Goal: Information Seeking & Learning: Learn about a topic

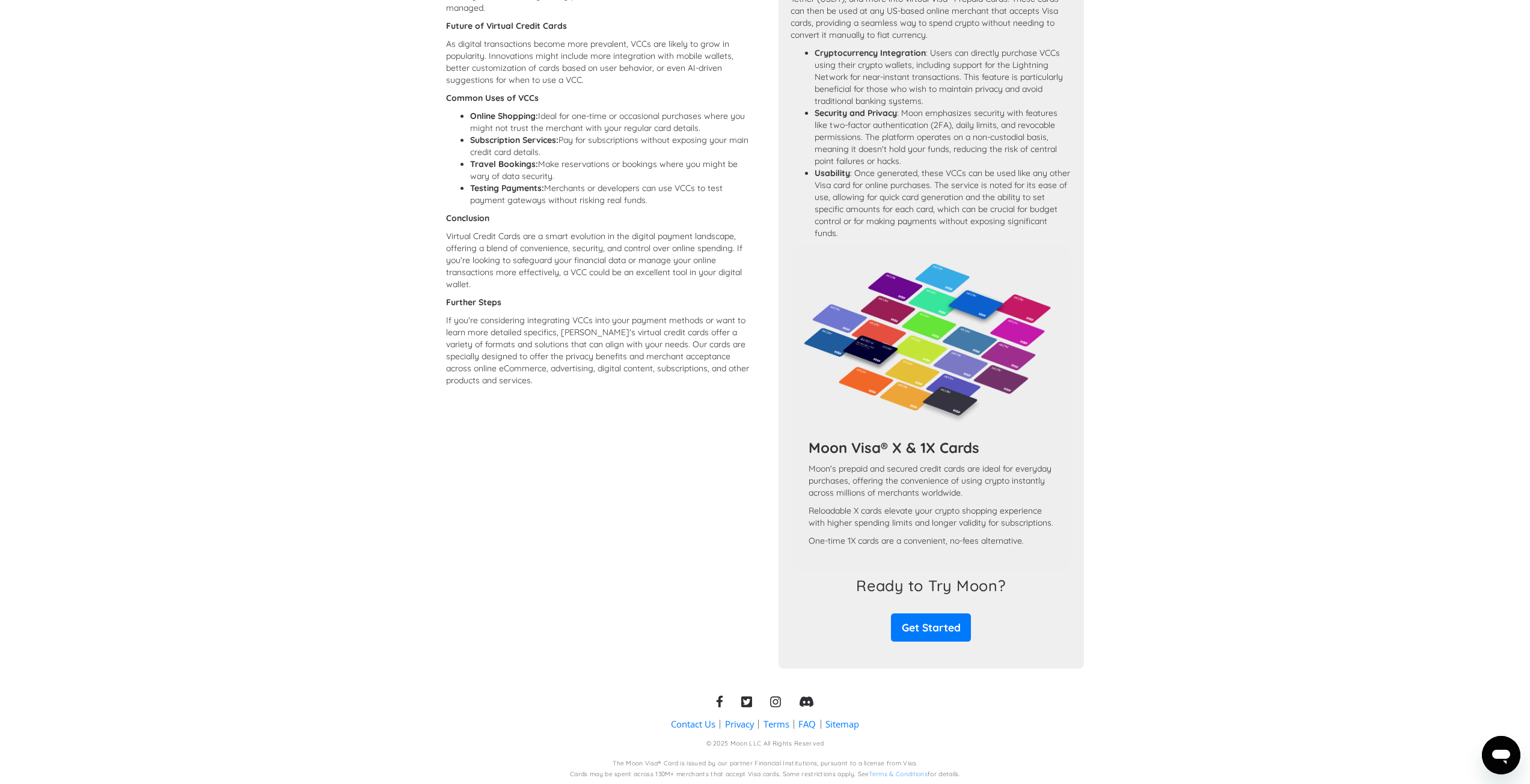
scroll to position [770, 0]
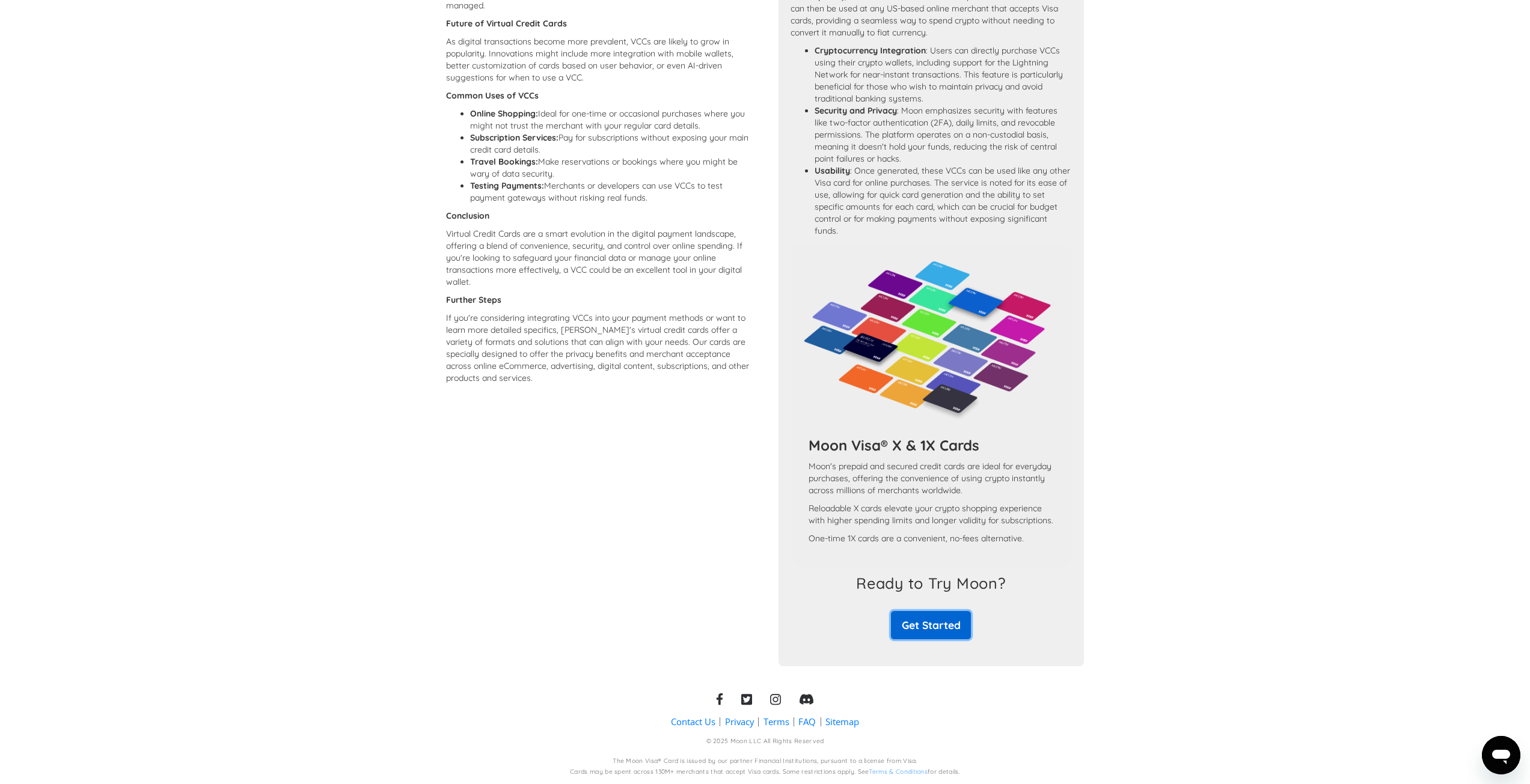
click at [906, 623] on link "Get Started" at bounding box center [930, 625] width 80 height 28
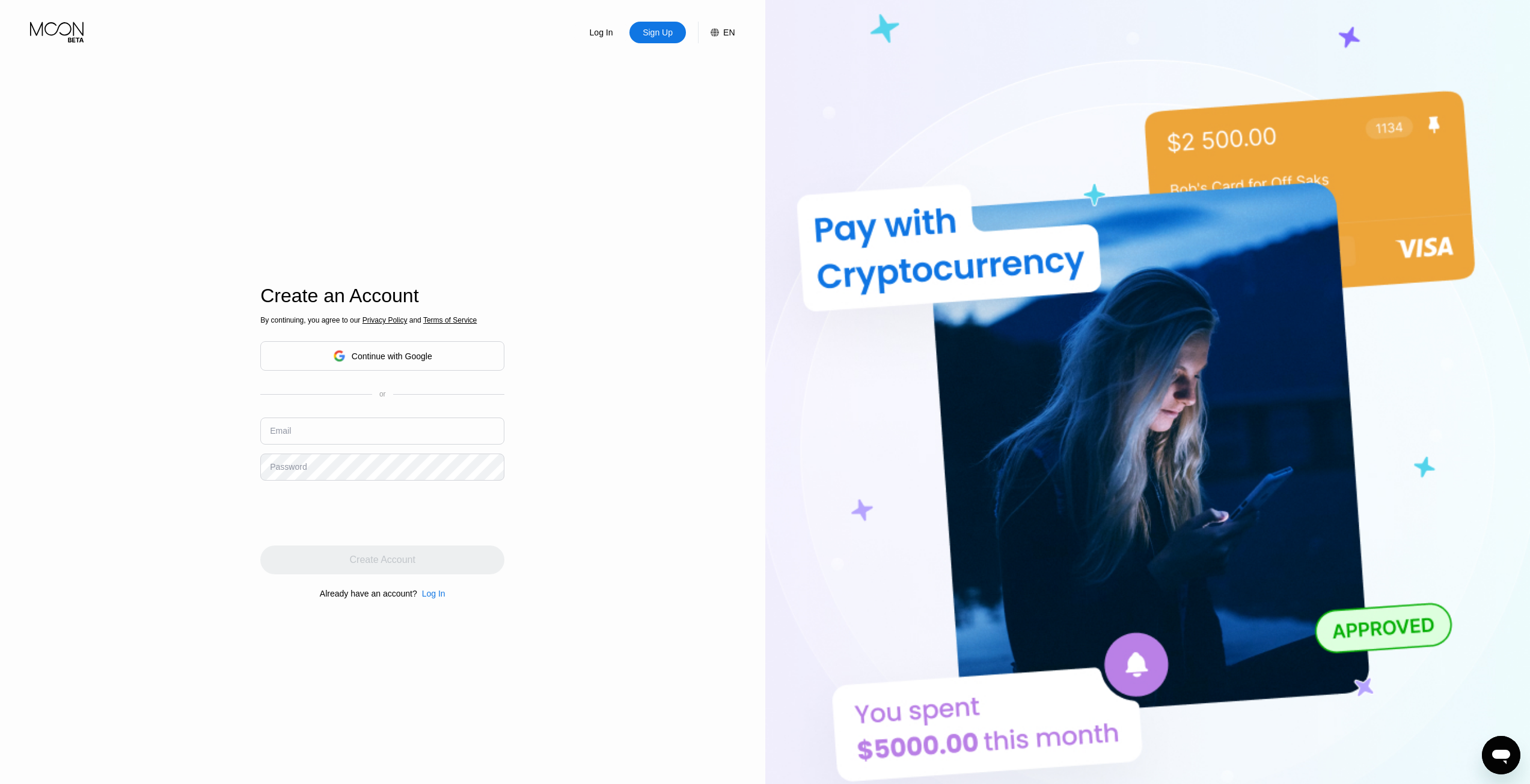
click at [794, 561] on img at bounding box center [1147, 431] width 765 height 863
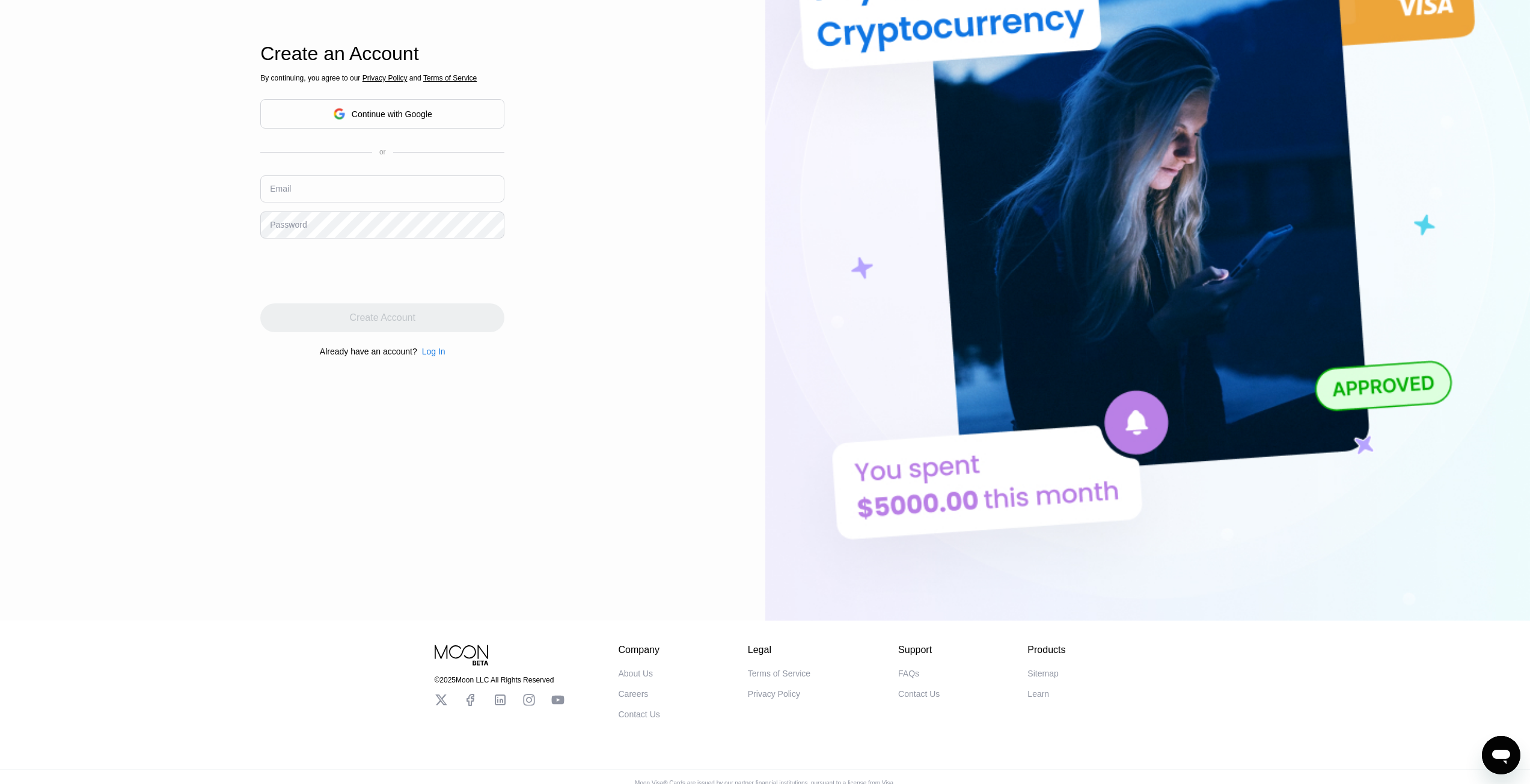
scroll to position [263, 0]
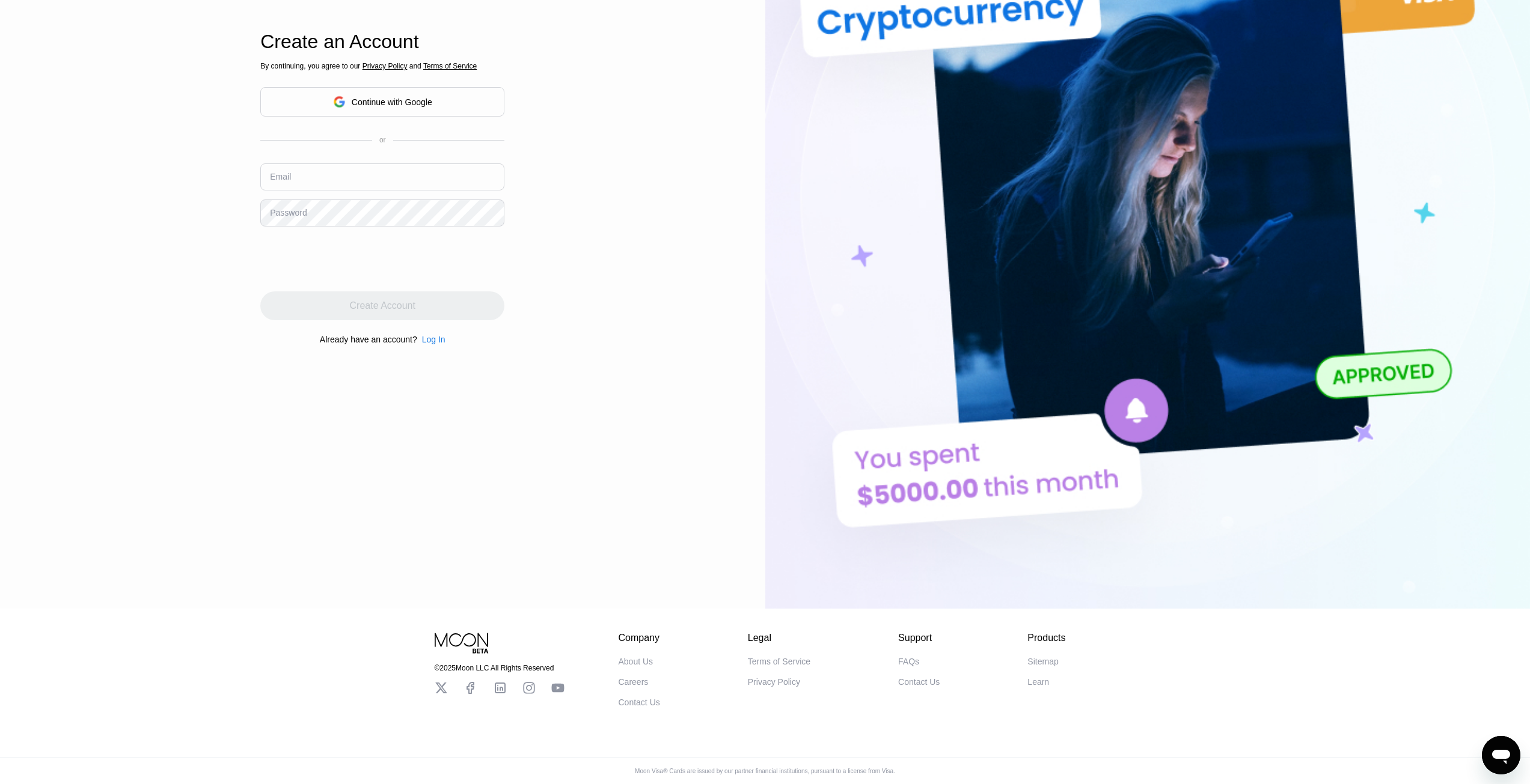
click at [753, 657] on div "Terms of Service" at bounding box center [779, 662] width 62 height 10
click at [911, 657] on div "FAQs" at bounding box center [909, 662] width 21 height 10
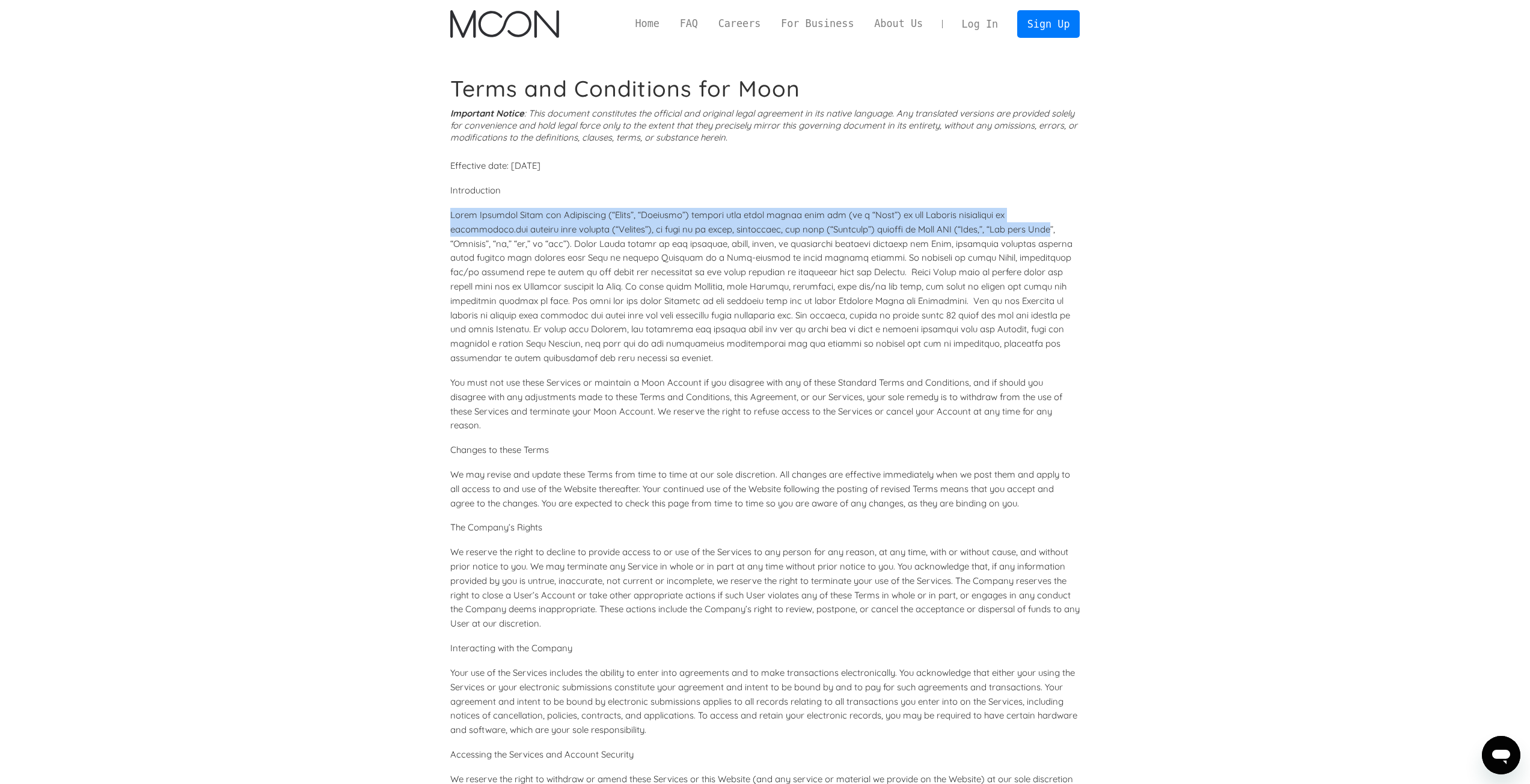
drag, startPoint x: 450, startPoint y: 215, endPoint x: 278, endPoint y: 280, distance: 183.9
click at [470, 240] on p at bounding box center [765, 287] width 630 height 157
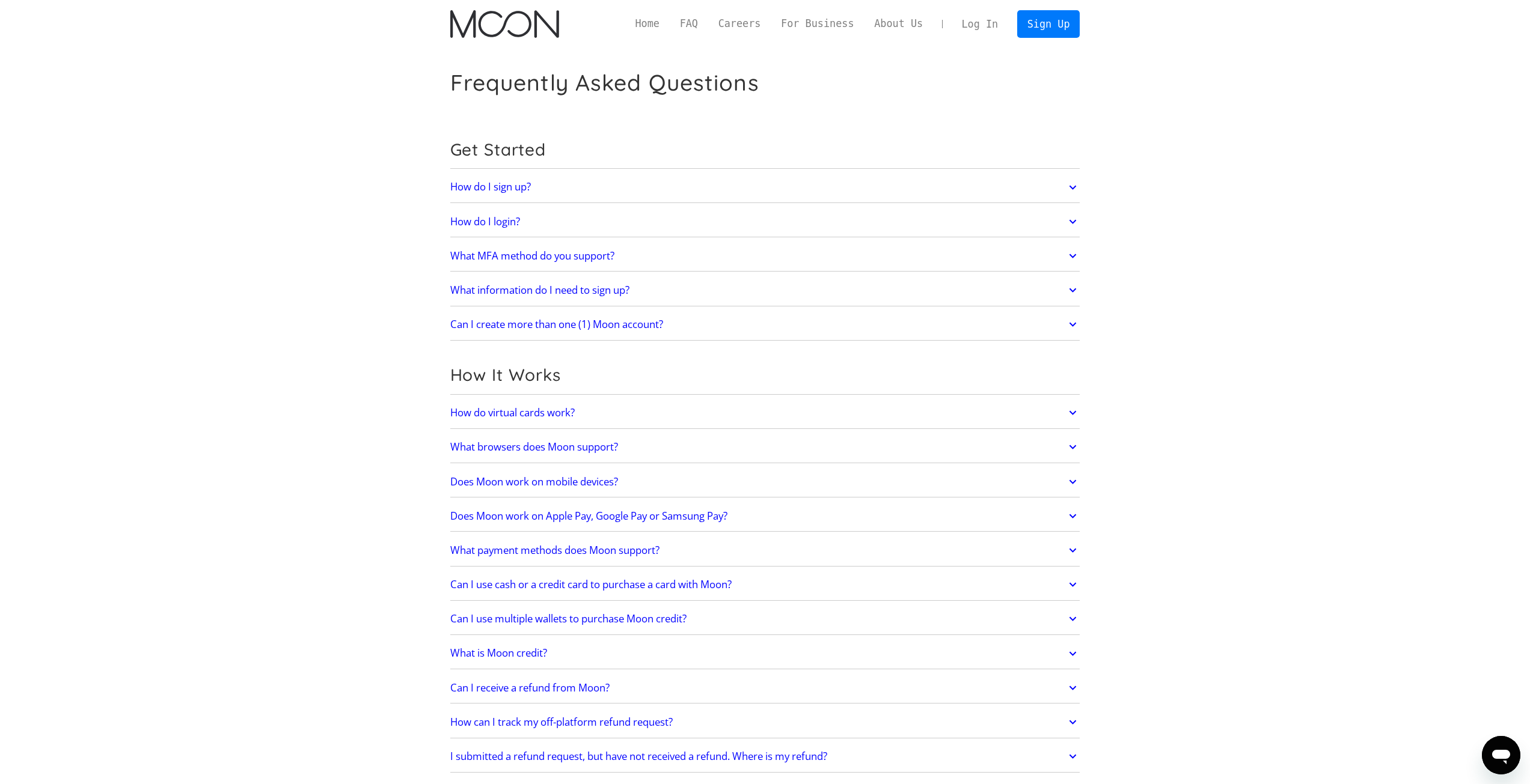
click at [695, 257] on link "What MFA method do you support?" at bounding box center [765, 256] width 630 height 25
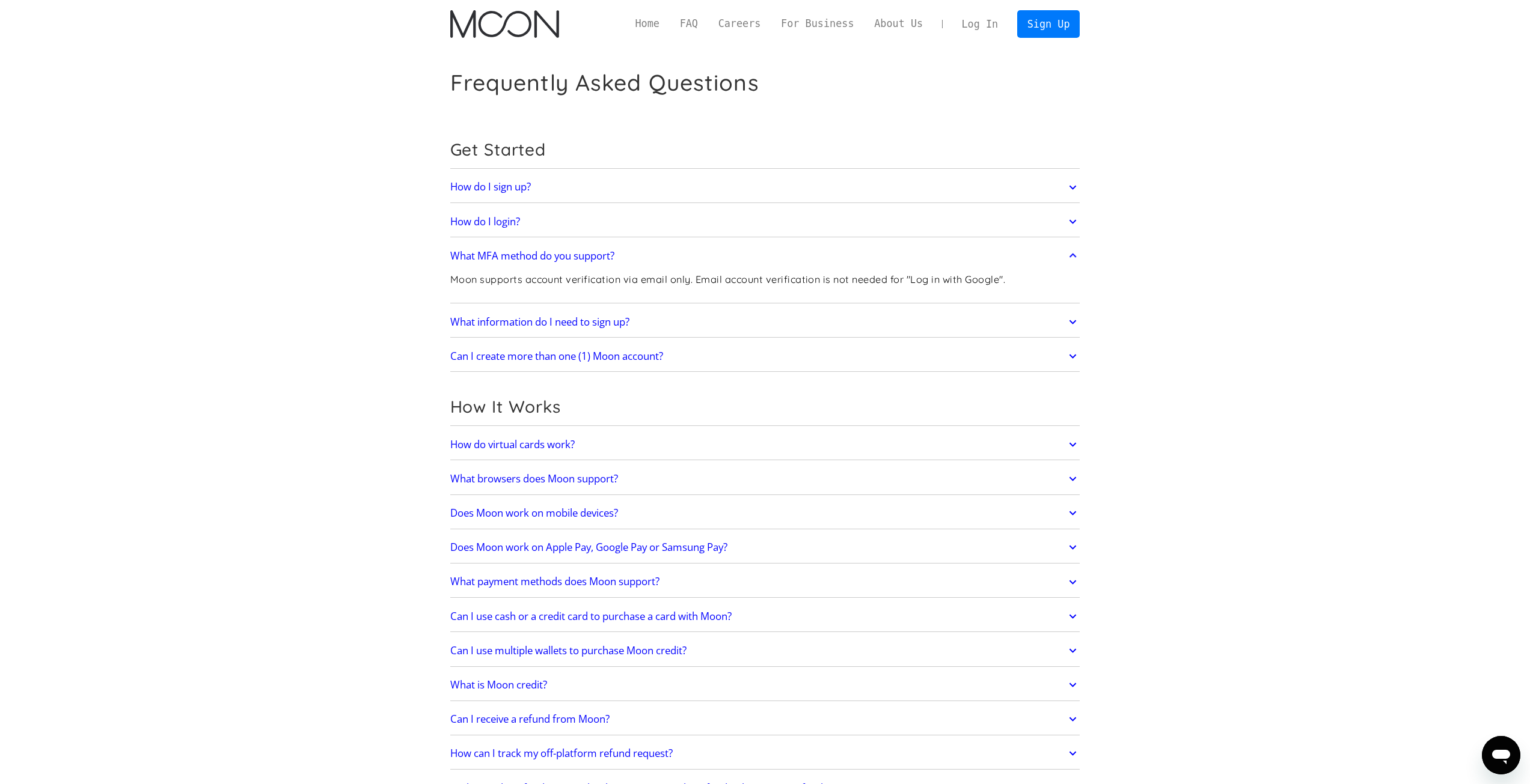
click at [777, 237] on div "How do I login? Head to paywithmoon.com/login to get started." at bounding box center [765, 222] width 630 height 31
click at [775, 182] on link "How do I sign up?" at bounding box center [765, 187] width 630 height 25
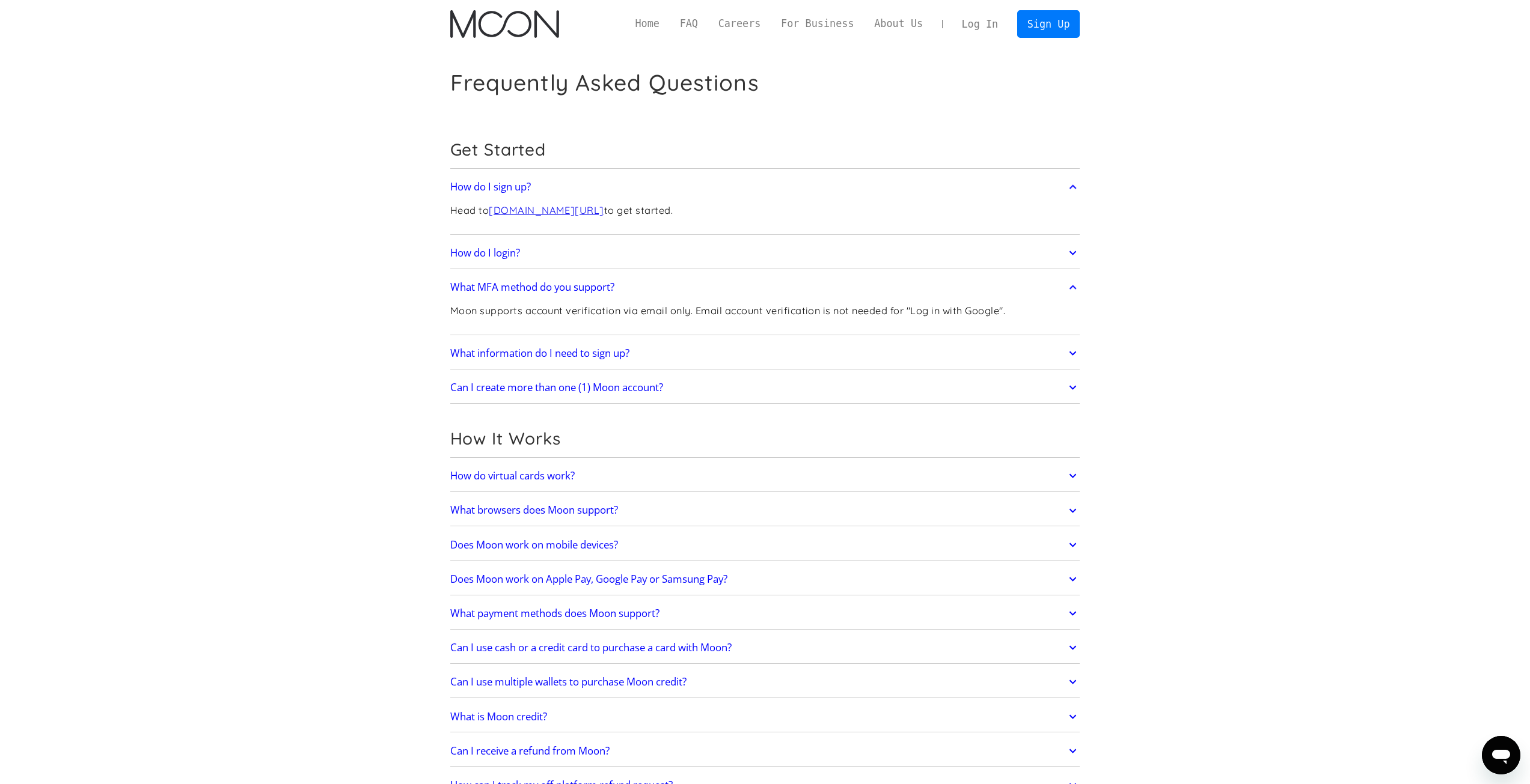
click at [695, 243] on link "How do I login?" at bounding box center [765, 253] width 630 height 25
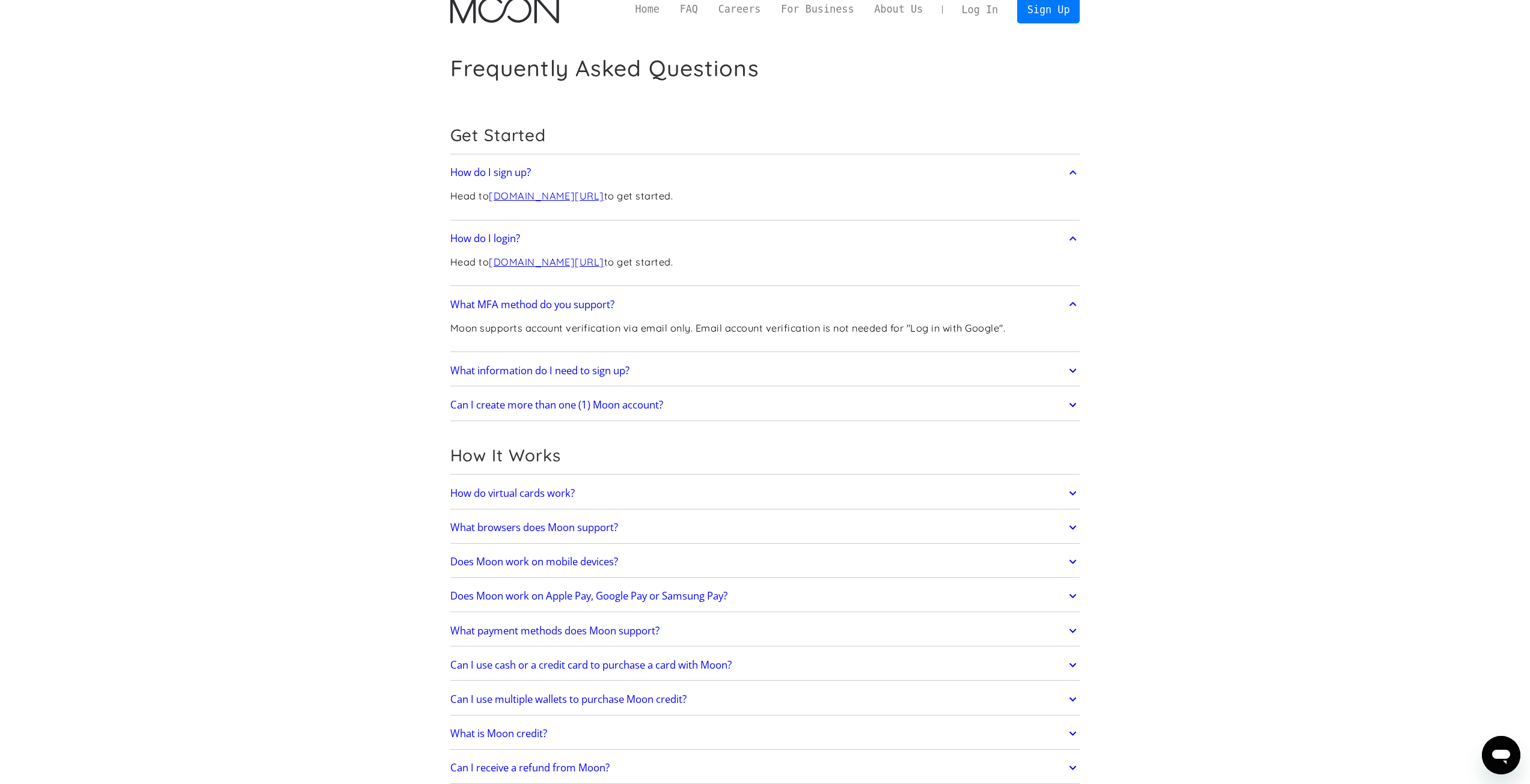
scroll to position [60, 0]
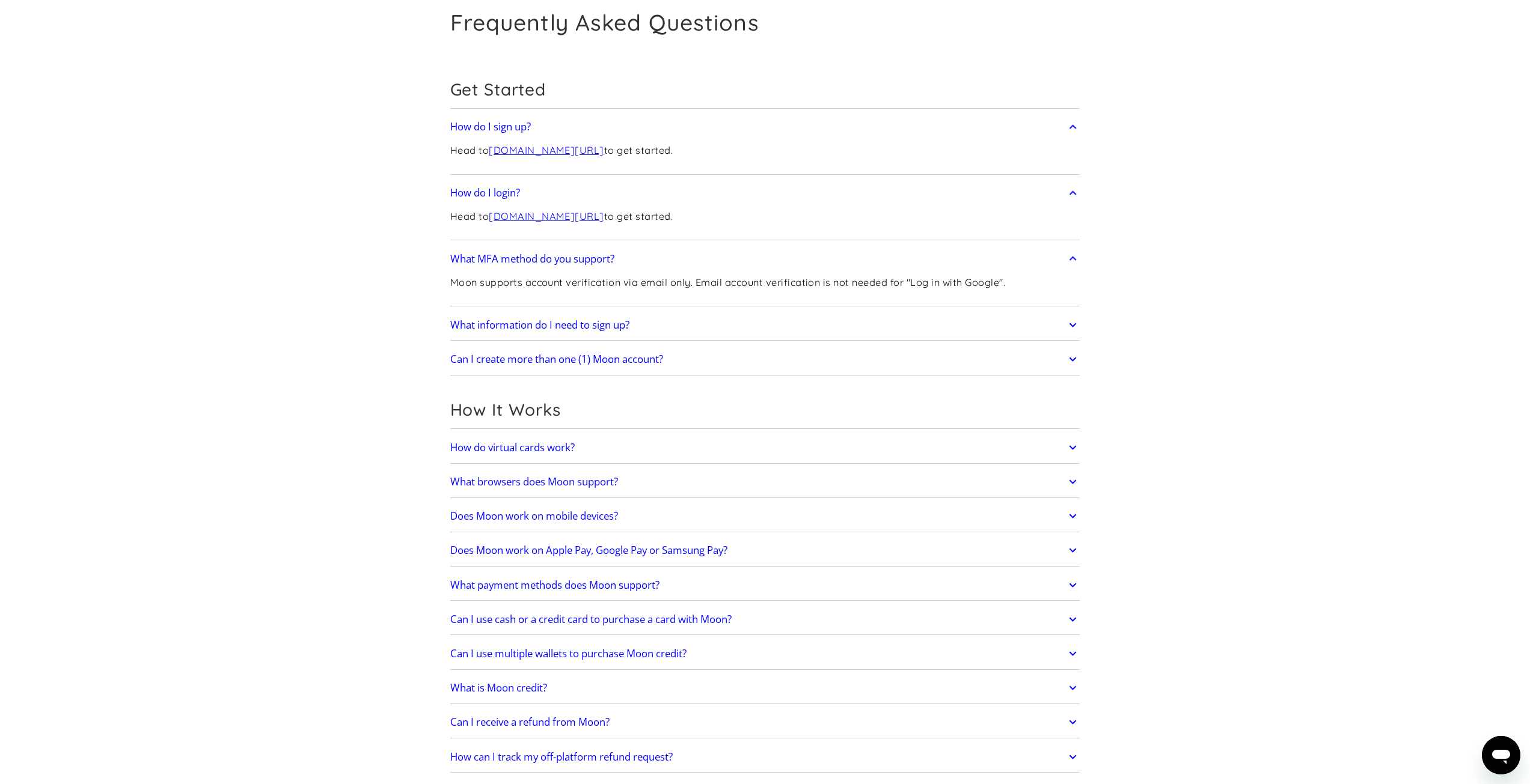
click at [732, 321] on link "What information do I need to sign up?" at bounding box center [765, 325] width 630 height 25
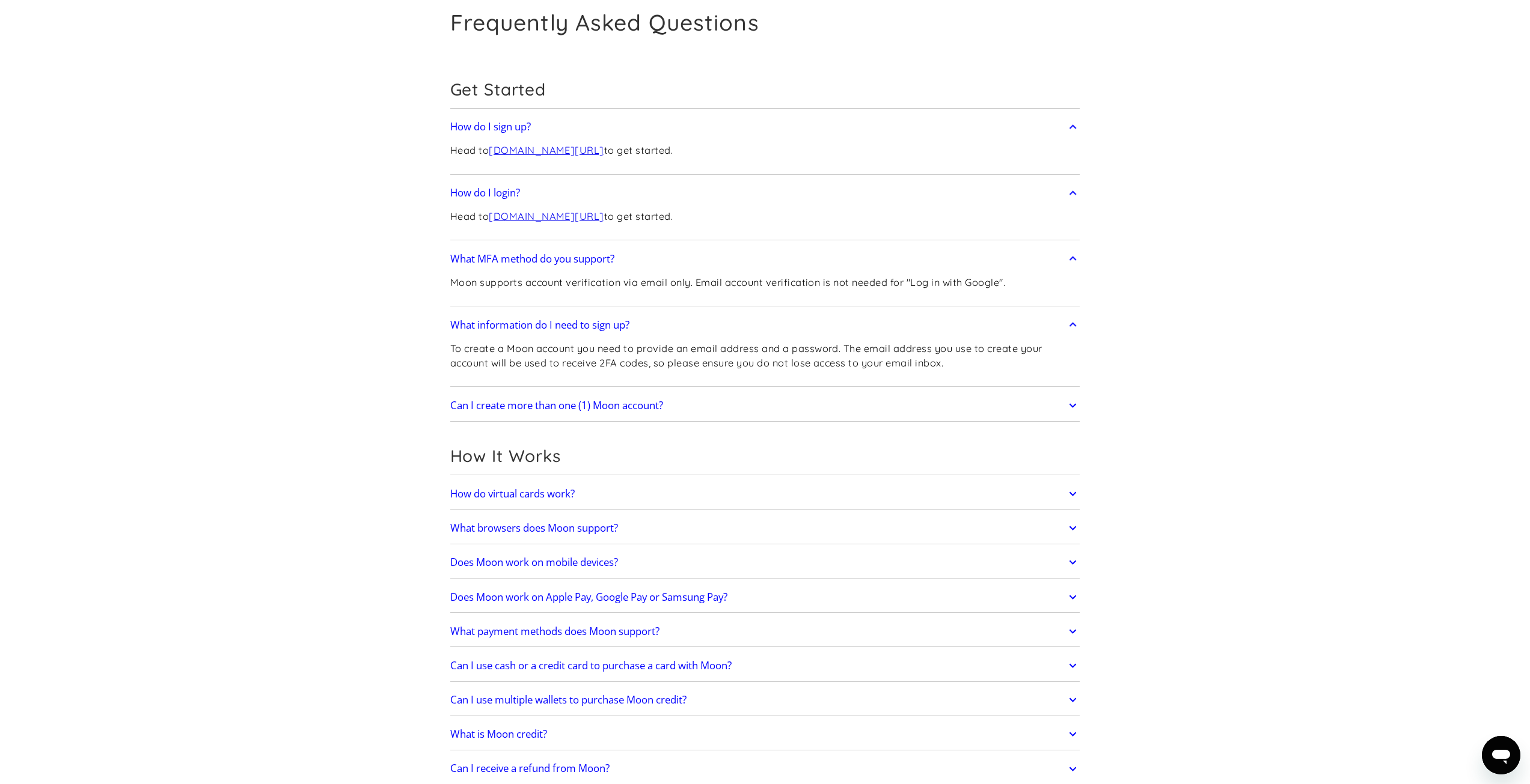
click at [763, 394] on link "Can I create more than one (1) Moon account?" at bounding box center [765, 405] width 630 height 25
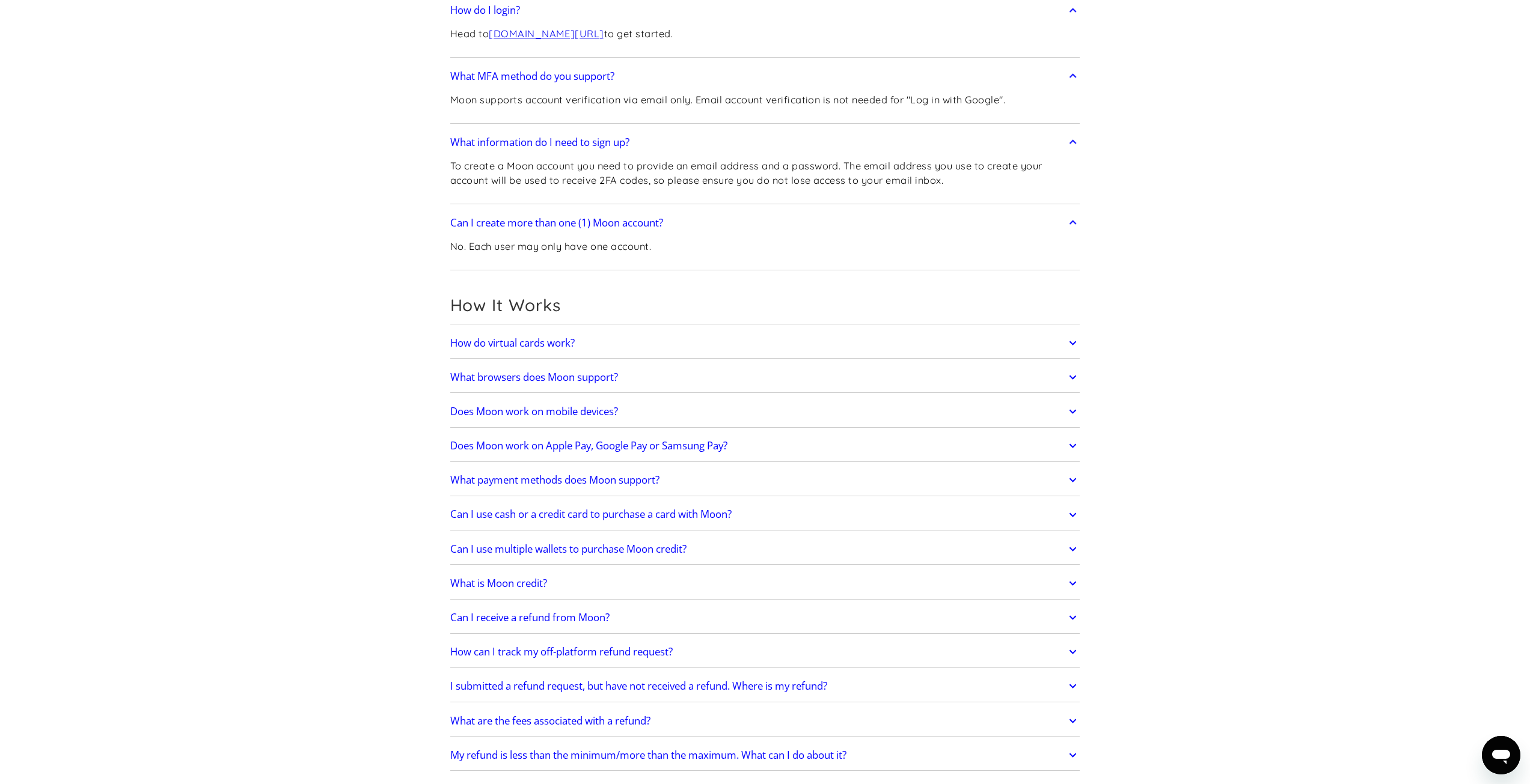
scroll to position [300, 0]
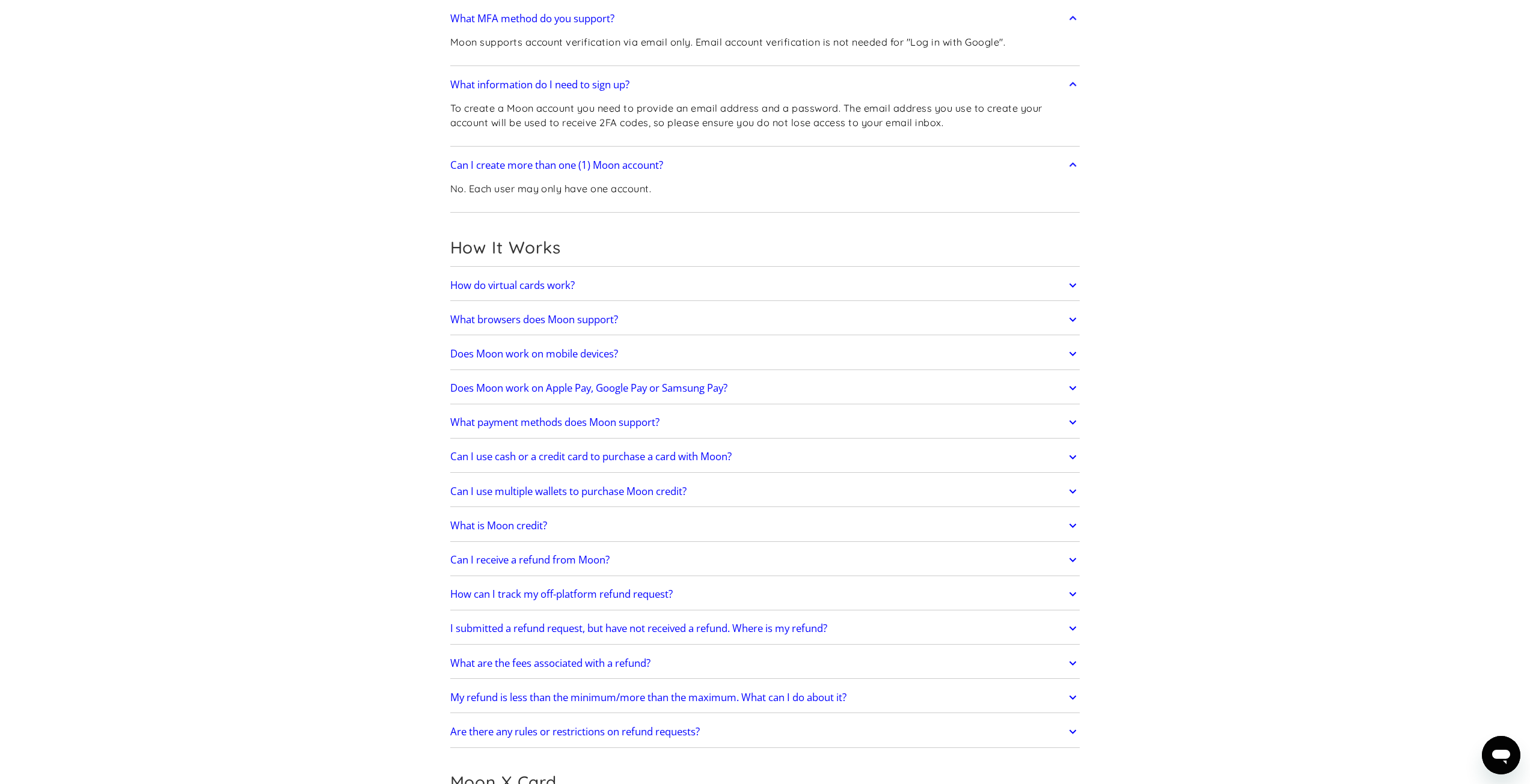
click at [647, 399] on link "Does Moon work on Apple Pay, Google Pay or Samsung Pay?" at bounding box center [765, 388] width 630 height 25
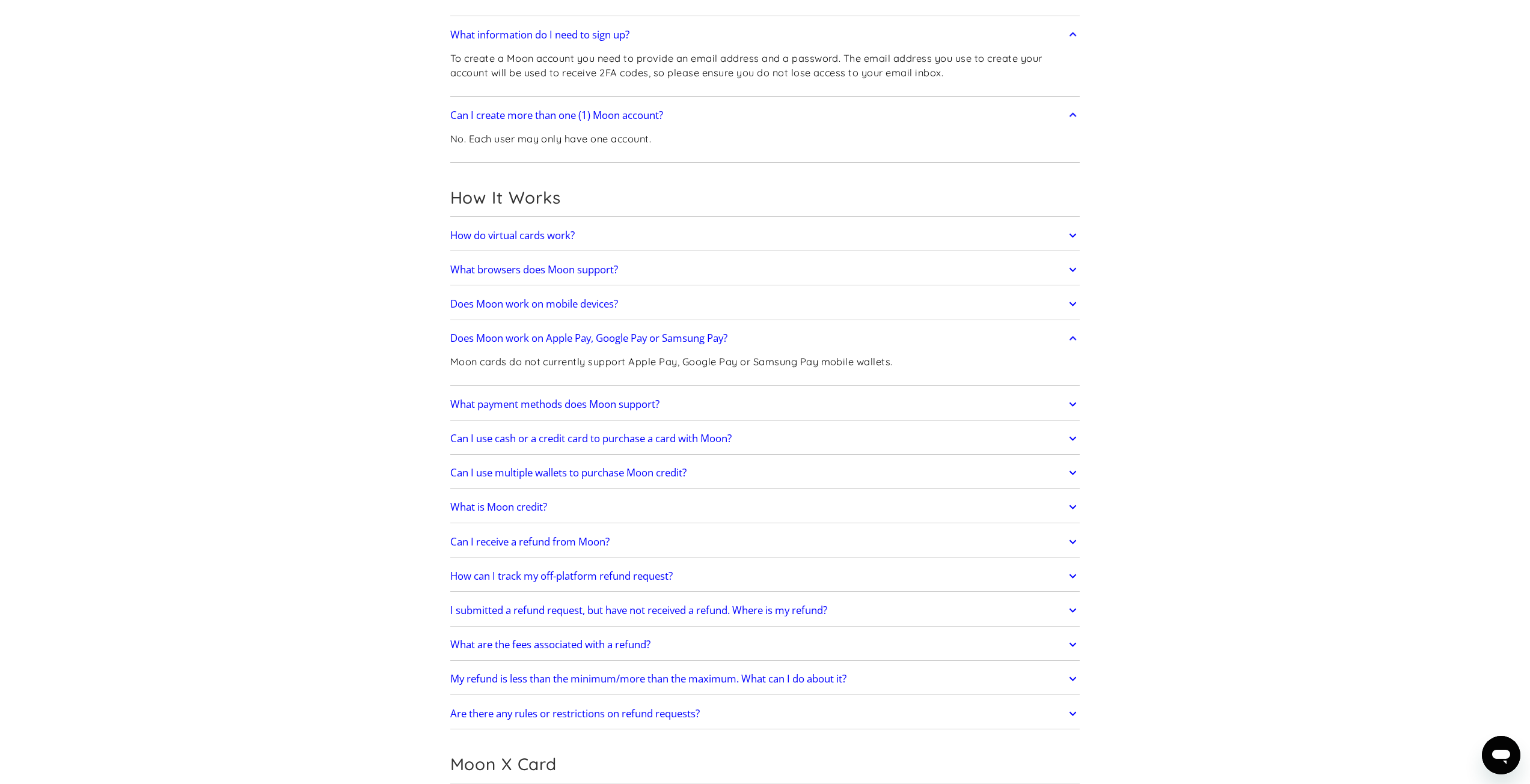
scroll to position [360, 0]
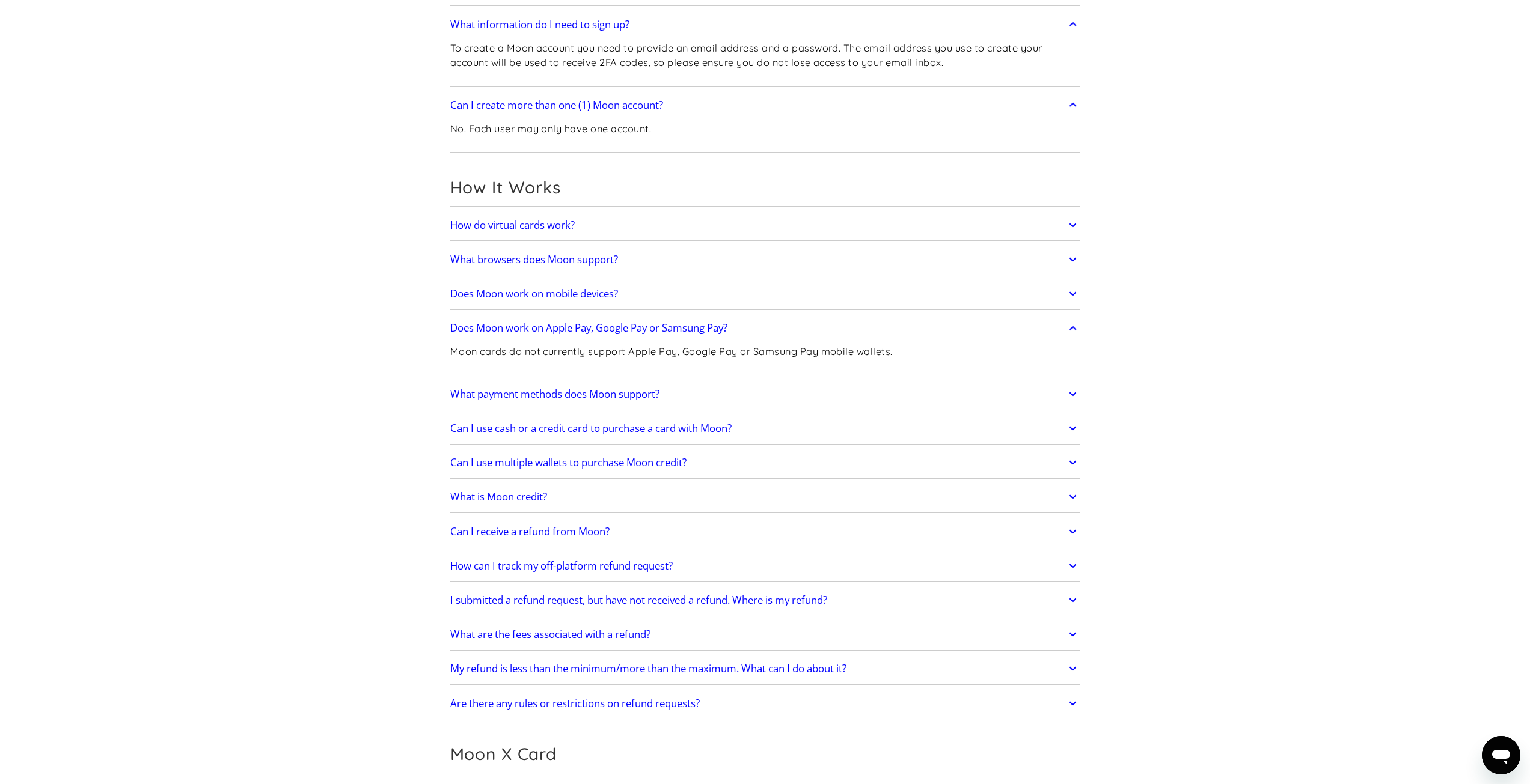
click at [484, 501] on h2 "What is Moon credit?" at bounding box center [499, 496] width 97 height 12
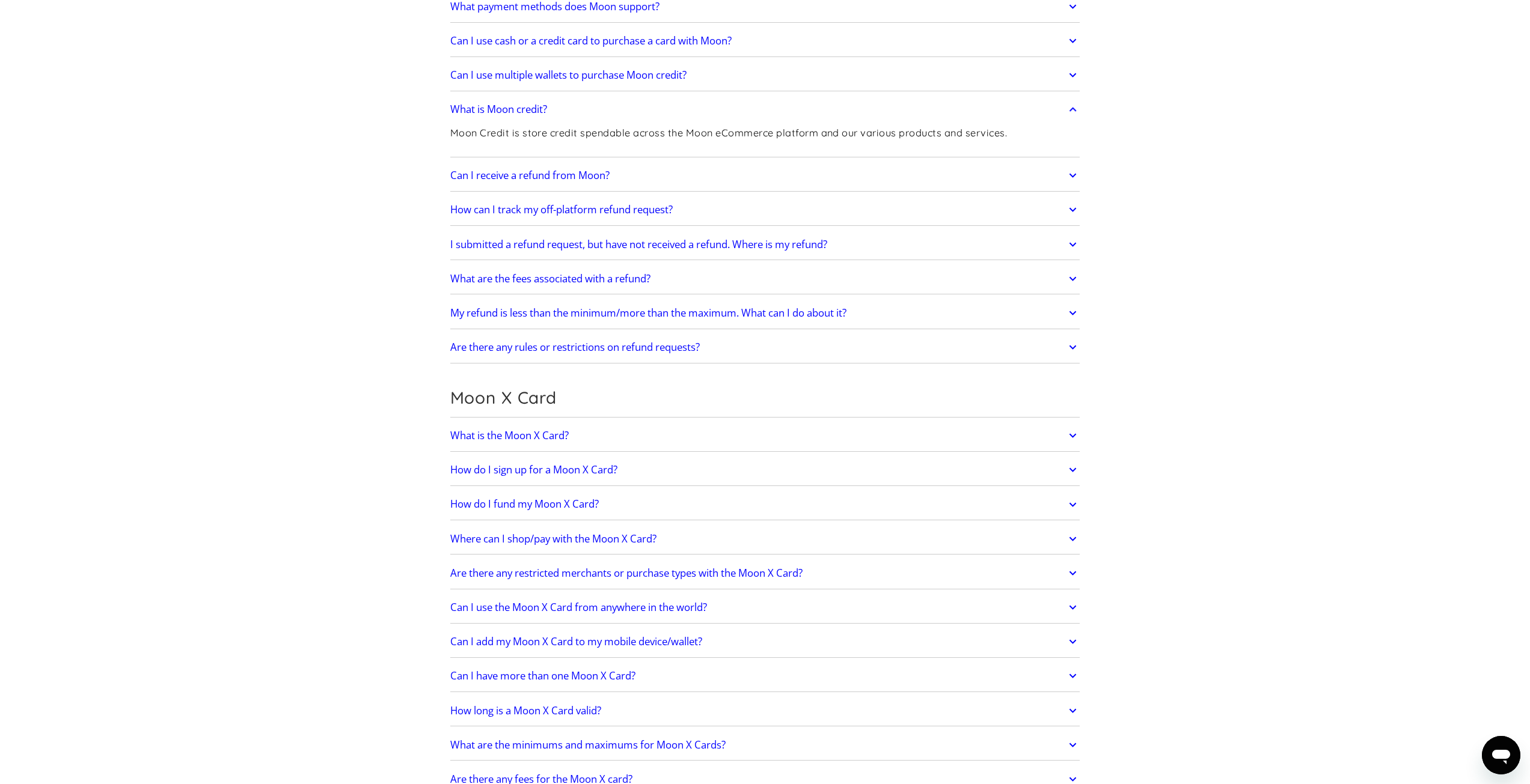
scroll to position [841, 0]
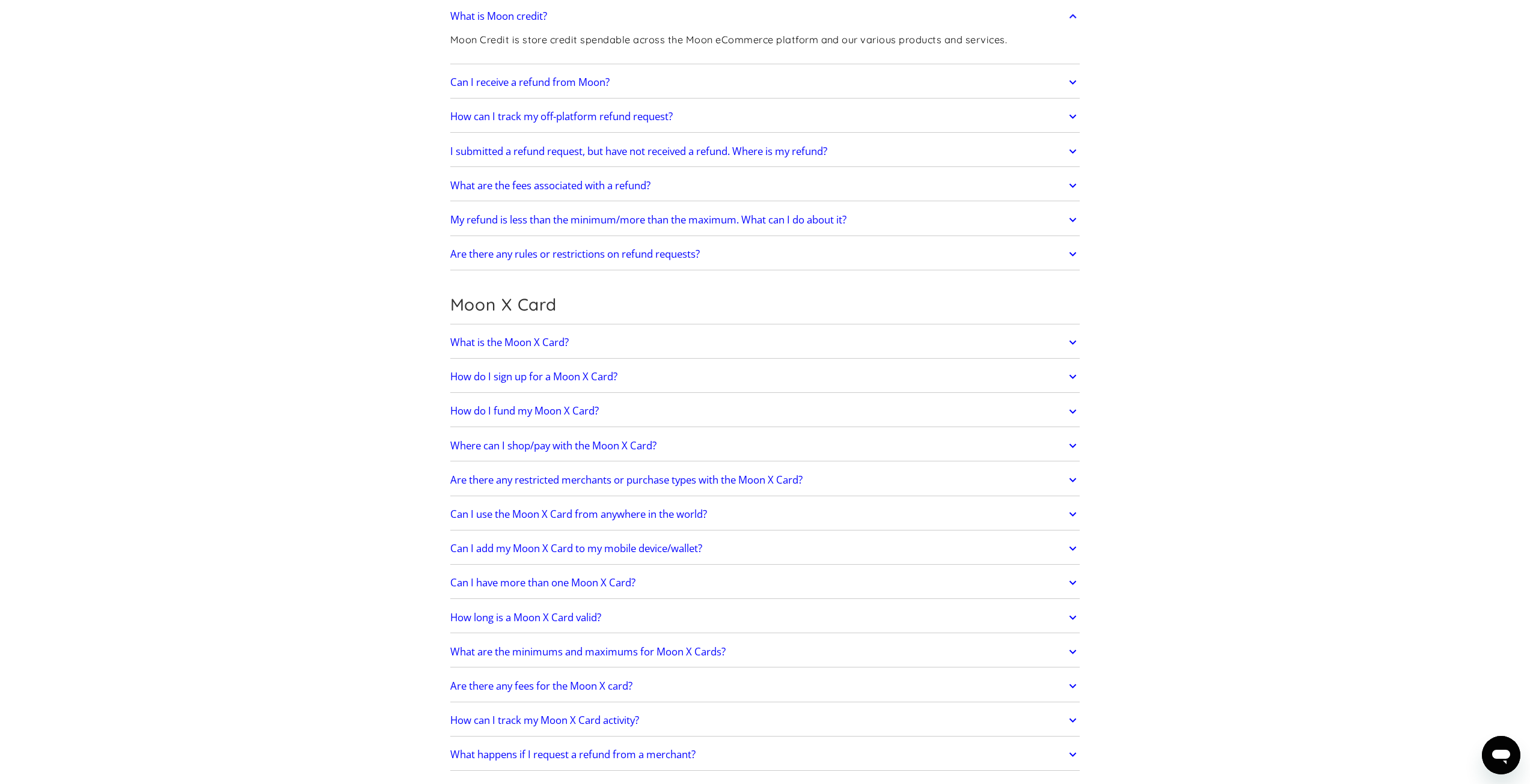
click at [630, 615] on link "How long is a Moon X Card valid?" at bounding box center [765, 618] width 630 height 25
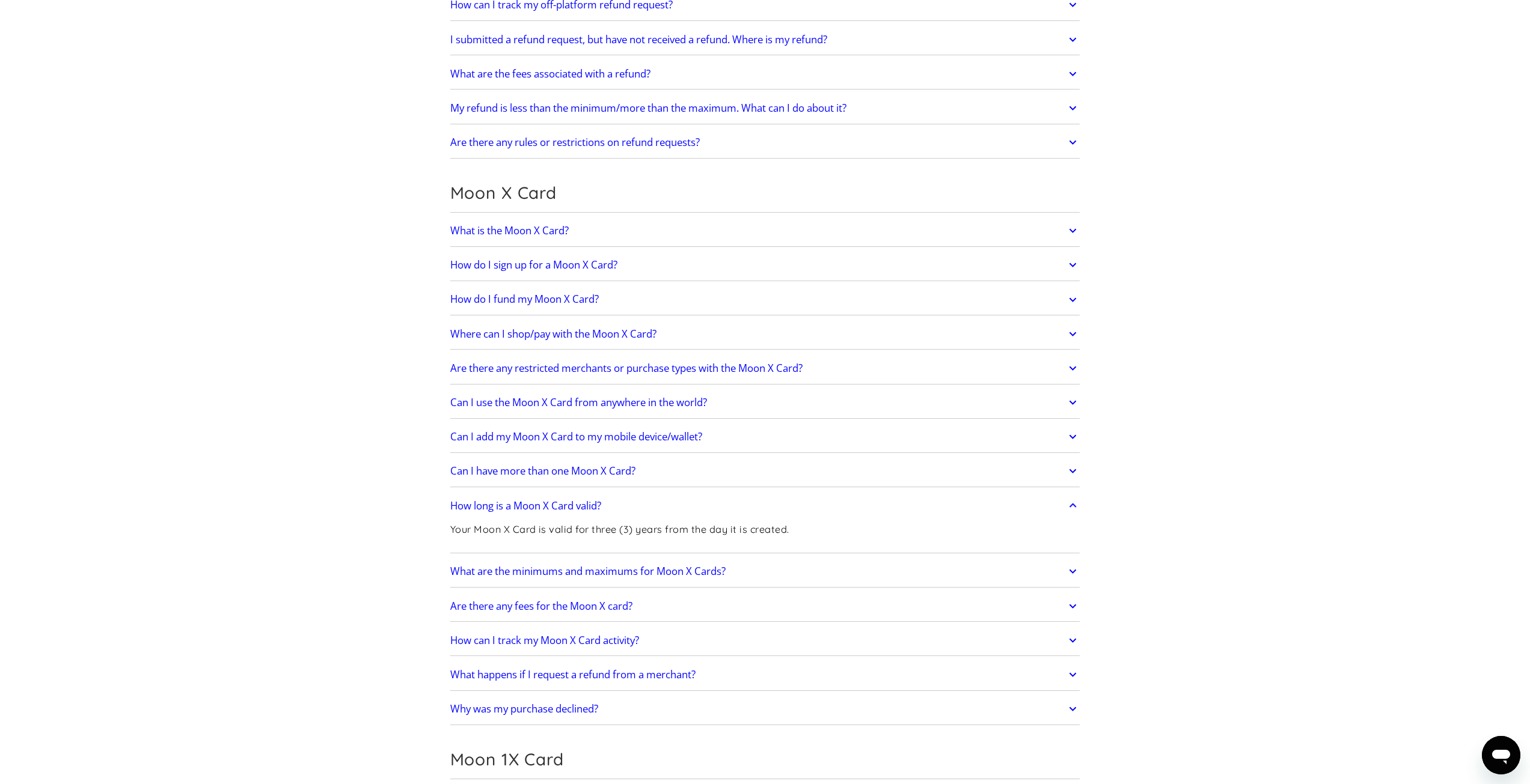
scroll to position [961, 0]
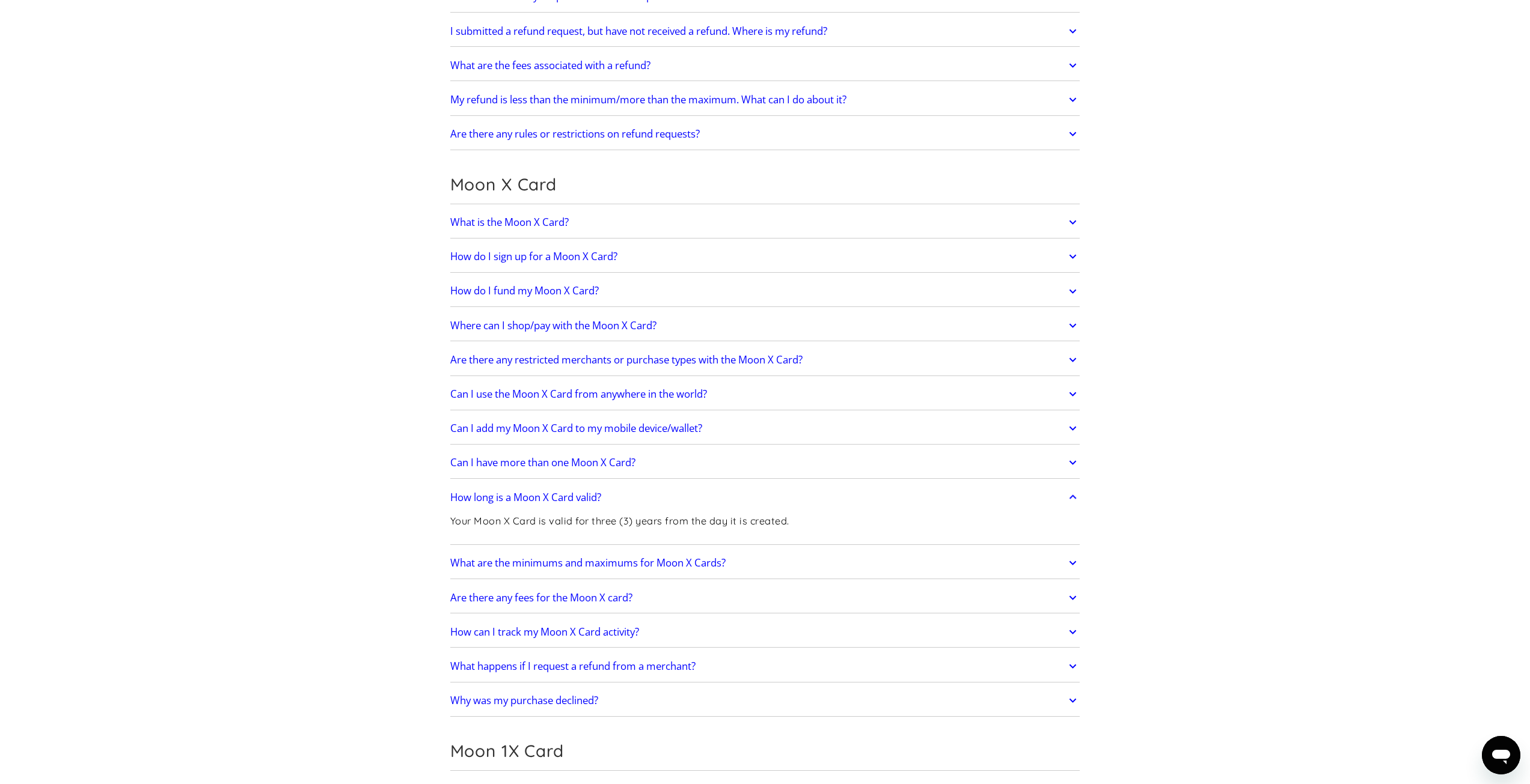
click at [608, 671] on h2 "What happens if I request a refund from a merchant?" at bounding box center [573, 666] width 245 height 12
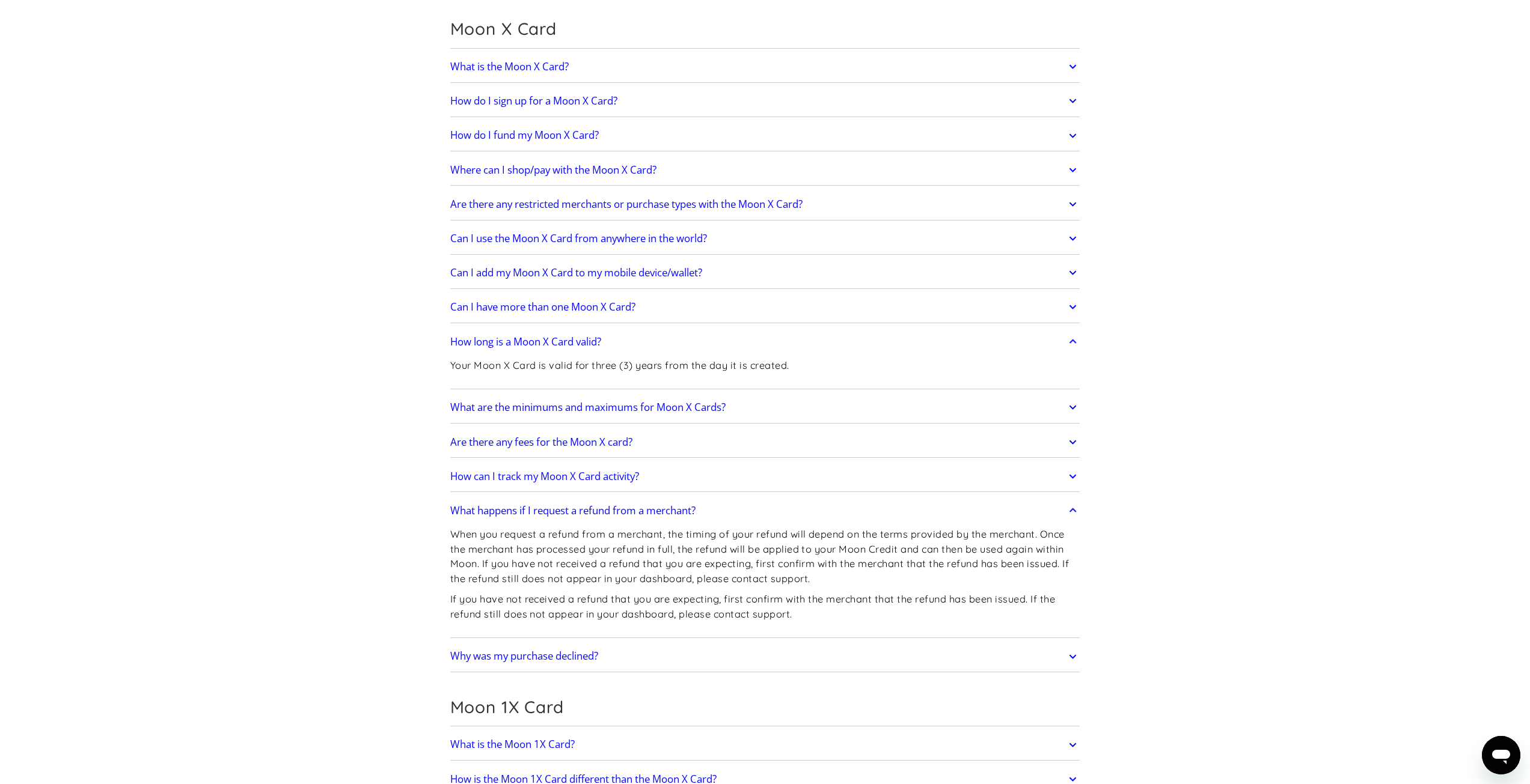
scroll to position [1262, 0]
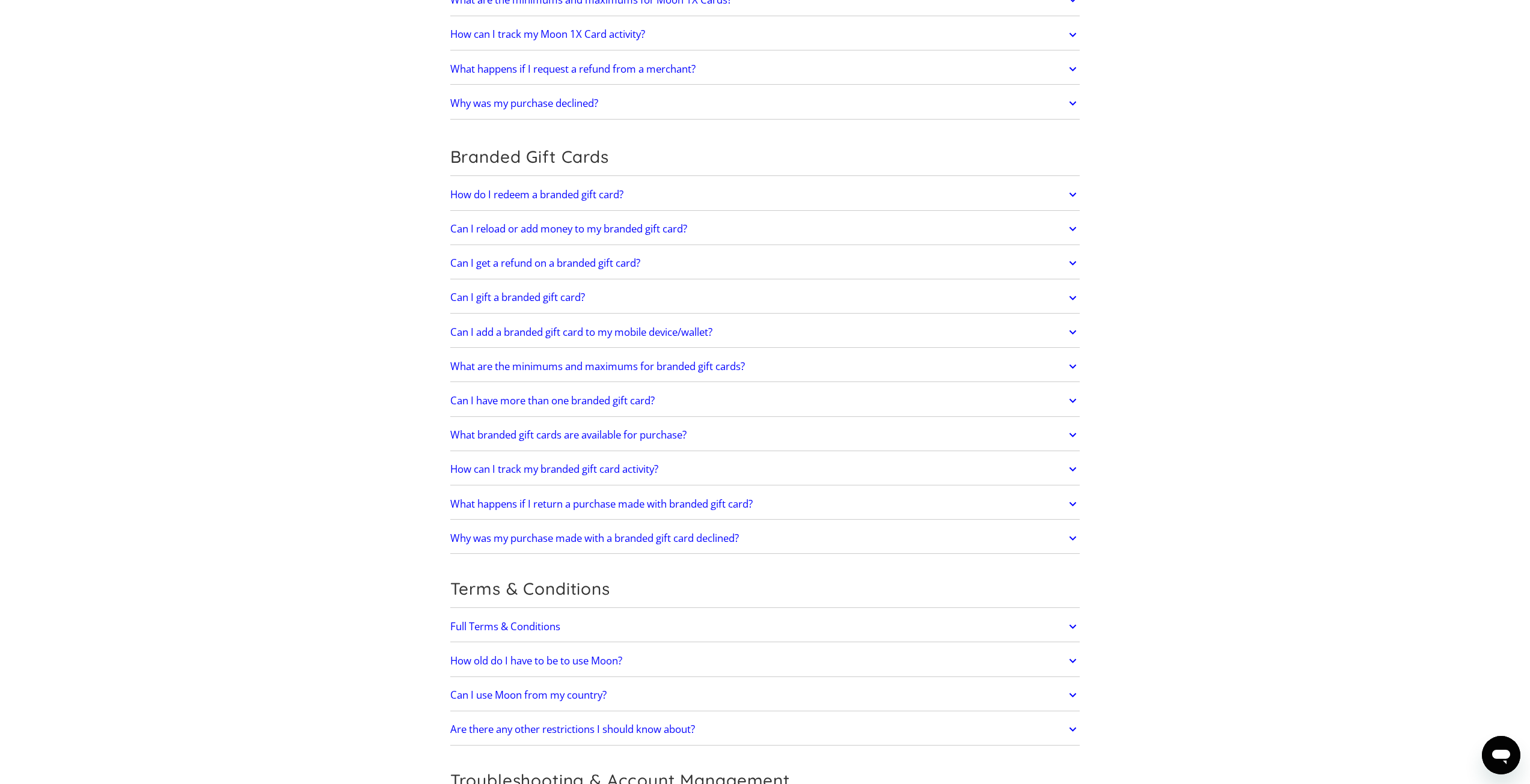
scroll to position [2283, 0]
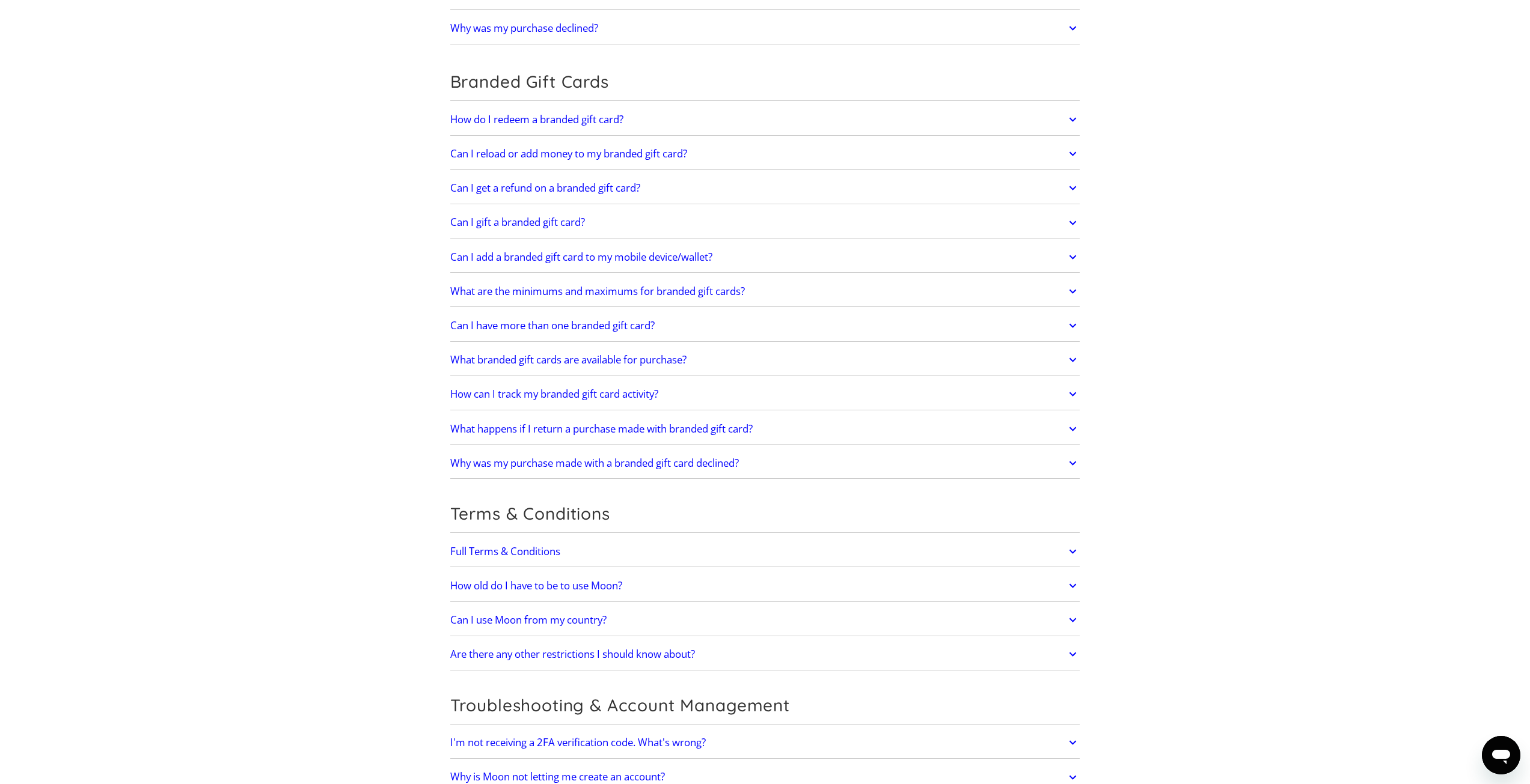
click at [625, 552] on link "Full Terms & Conditions" at bounding box center [765, 552] width 630 height 25
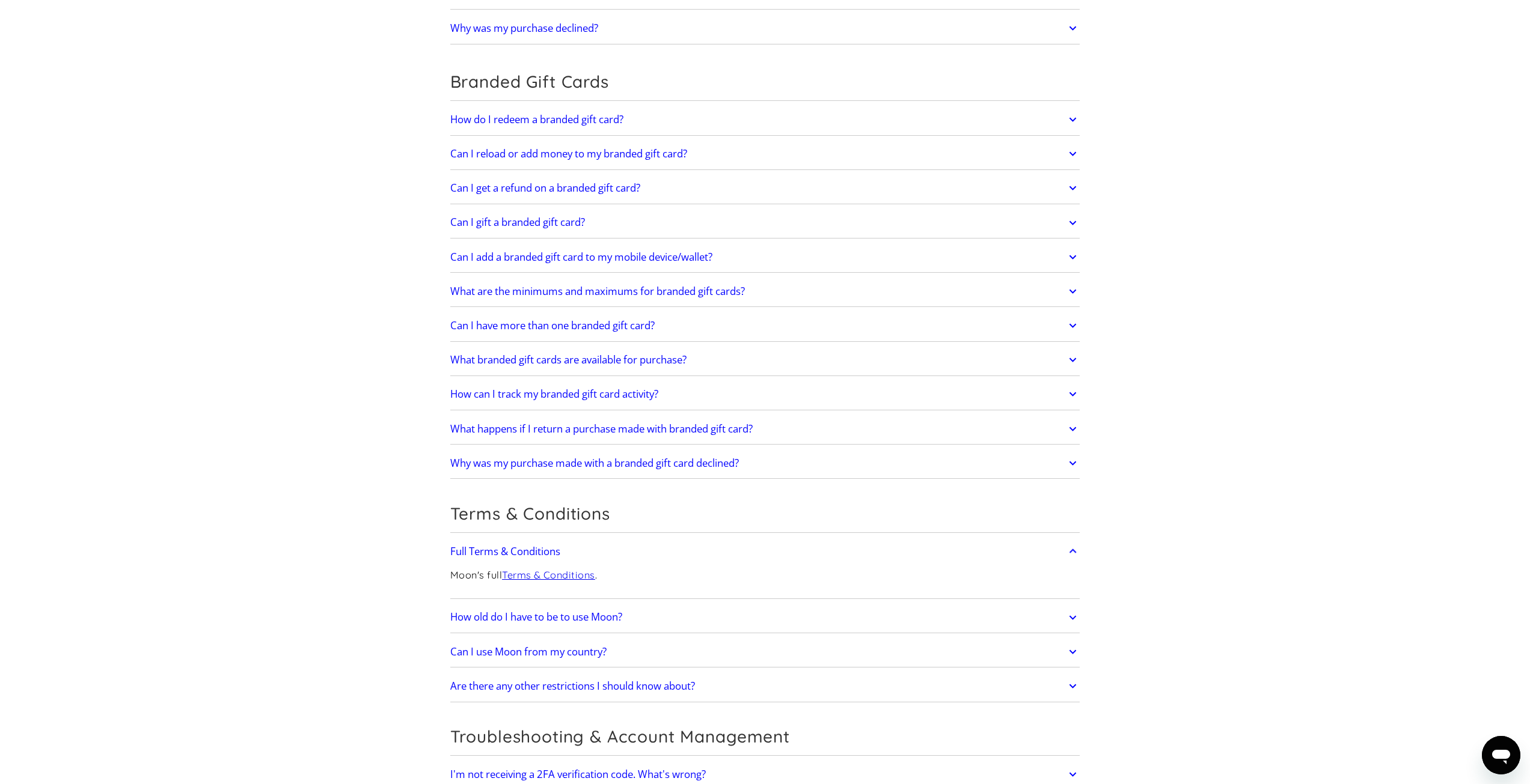
click at [625, 552] on link "Full Terms & Conditions" at bounding box center [765, 552] width 630 height 25
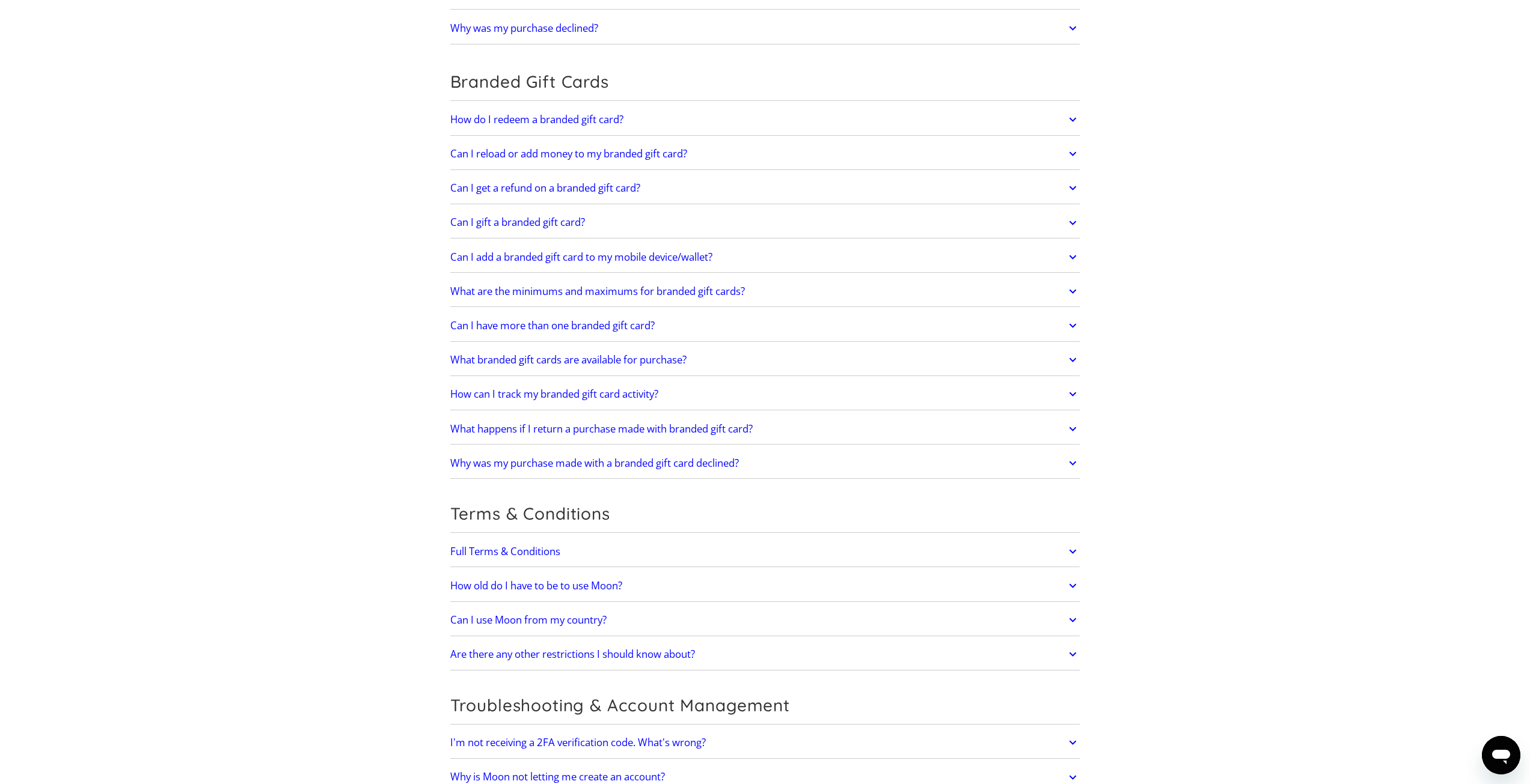
click at [672, 582] on link "How old do I have to be to use Moon?" at bounding box center [765, 586] width 630 height 25
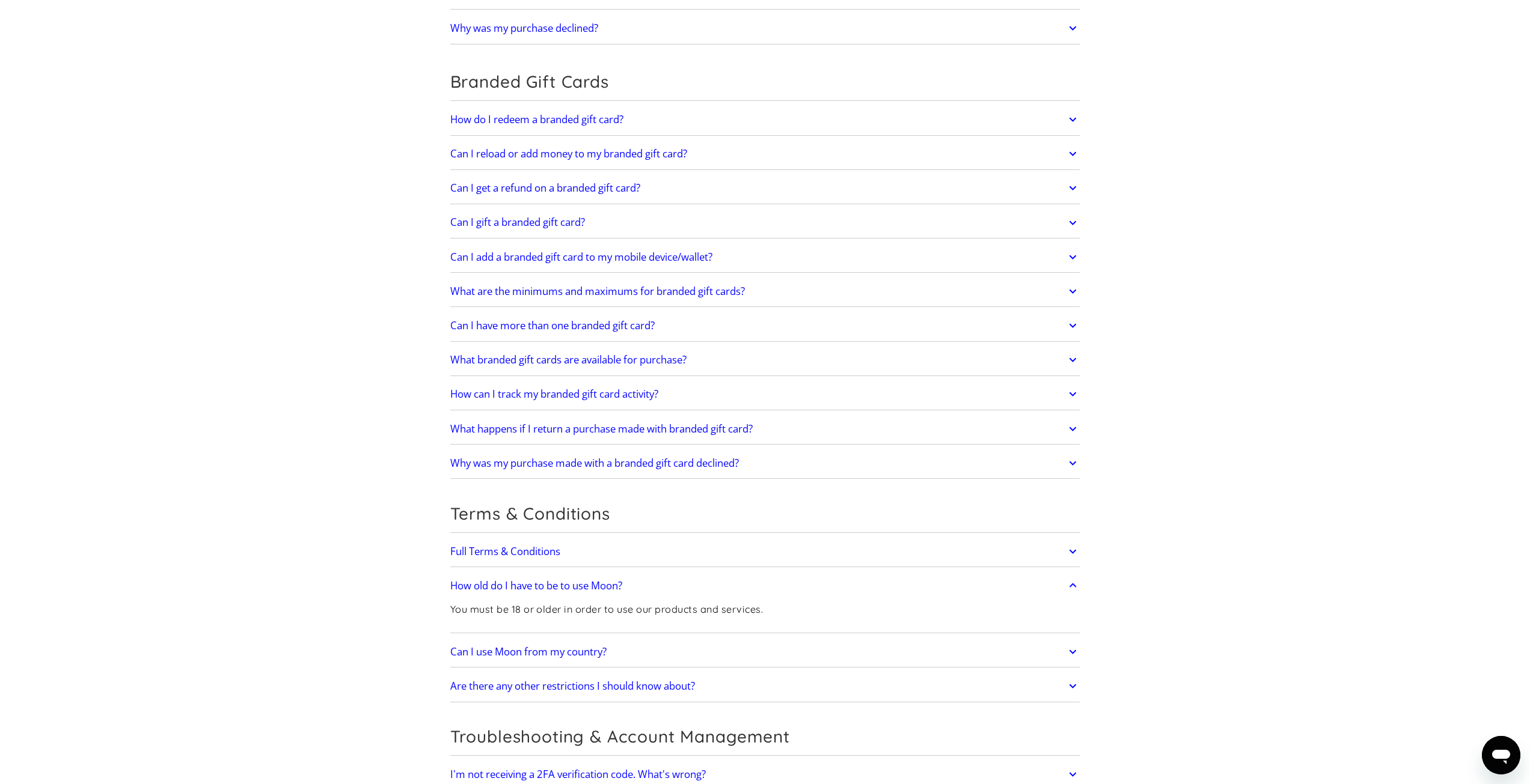
click at [672, 582] on link "How old do I have to be to use Moon?" at bounding box center [765, 586] width 630 height 25
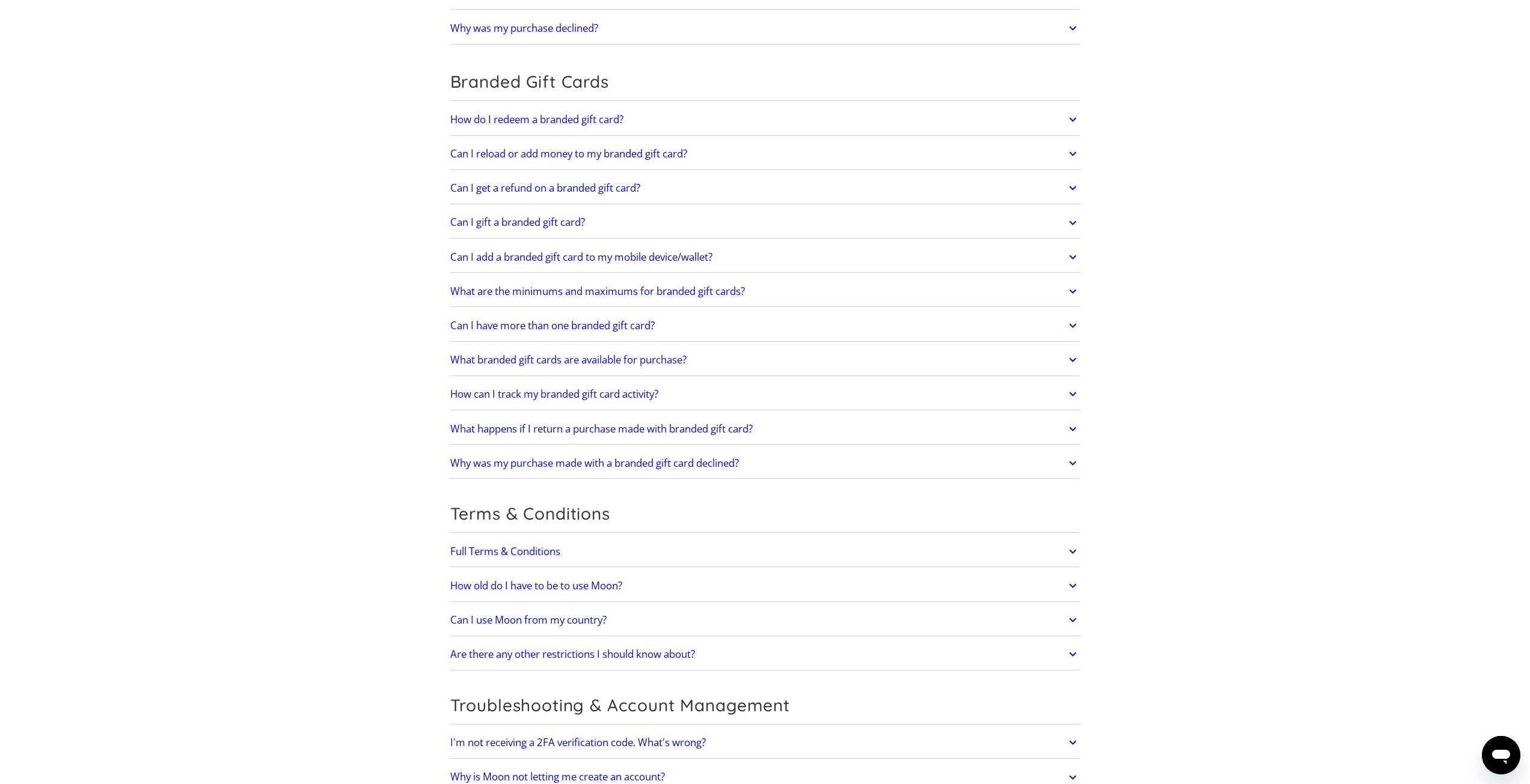
click at [649, 618] on link "Can I use Moon from my country?" at bounding box center [765, 620] width 630 height 25
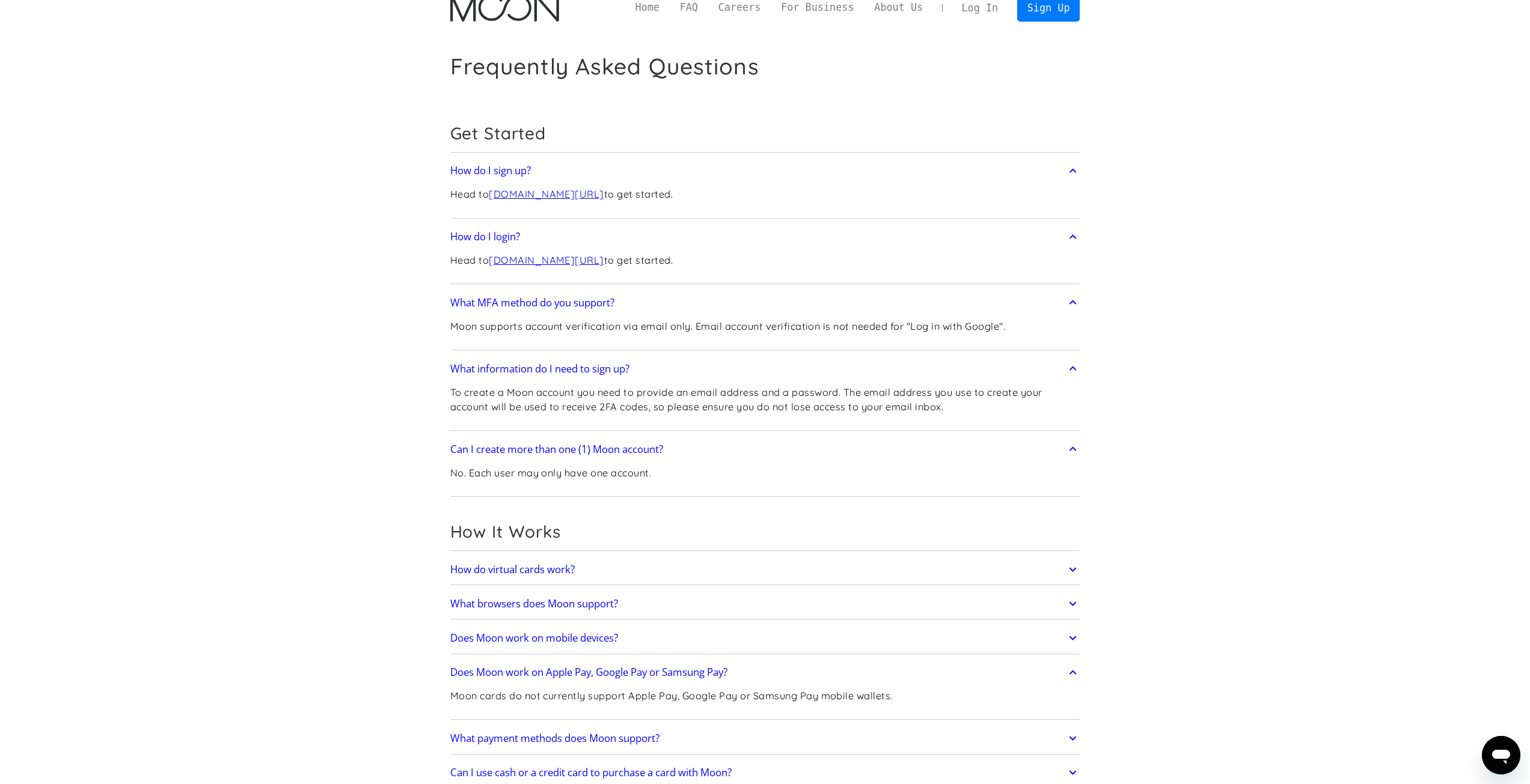
scroll to position [0, 0]
